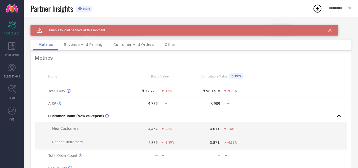
click at [87, 46] on span "Revenue And Pricing" at bounding box center [83, 44] width 39 height 4
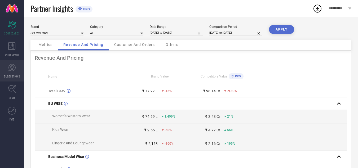
click at [11, 70] on icon at bounding box center [12, 68] width 8 height 8
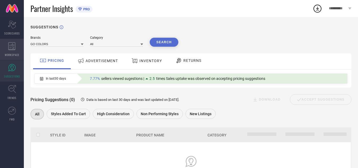
click at [6, 51] on div "WORKSPACE" at bounding box center [12, 49] width 24 height 21
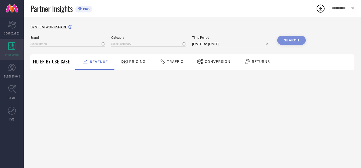
type input "GO COLORS"
type input "All"
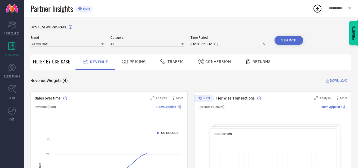
click at [178, 64] on span "Traffic" at bounding box center [175, 61] width 16 height 4
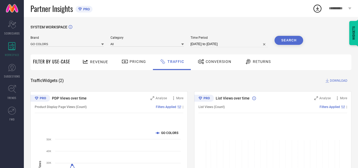
select select "7"
select select "2025"
select select "8"
select select "2025"
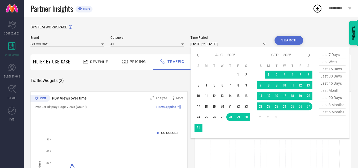
click at [228, 44] on input "[DATE] to [DATE]" at bounding box center [229, 44] width 78 height 6
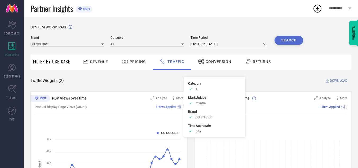
click at [169, 106] on span "Filters Applied" at bounding box center [166, 107] width 20 height 4
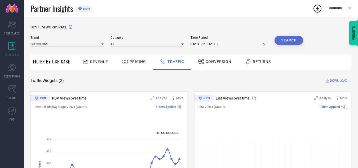
click at [169, 106] on span "Filters Applied" at bounding box center [166, 107] width 20 height 4
click at [161, 97] on span "Analyse" at bounding box center [160, 98] width 11 height 4
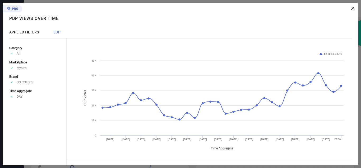
click at [57, 31] on span "EDIT" at bounding box center [57, 32] width 8 height 4
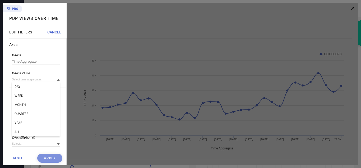
click at [29, 80] on input at bounding box center [36, 79] width 48 height 6
click at [25, 76] on div "X-Axis Value DAY" at bounding box center [36, 76] width 48 height 11
click at [25, 79] on input at bounding box center [36, 79] width 48 height 6
click at [23, 94] on div "WEEK" at bounding box center [36, 95] width 48 height 9
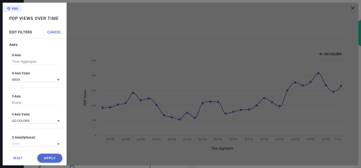
click at [49, 158] on button "Apply" at bounding box center [49, 157] width 25 height 9
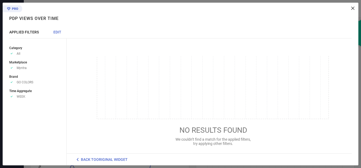
click at [354, 9] on icon at bounding box center [353, 8] width 3 height 3
